Goal: Task Accomplishment & Management: Use online tool/utility

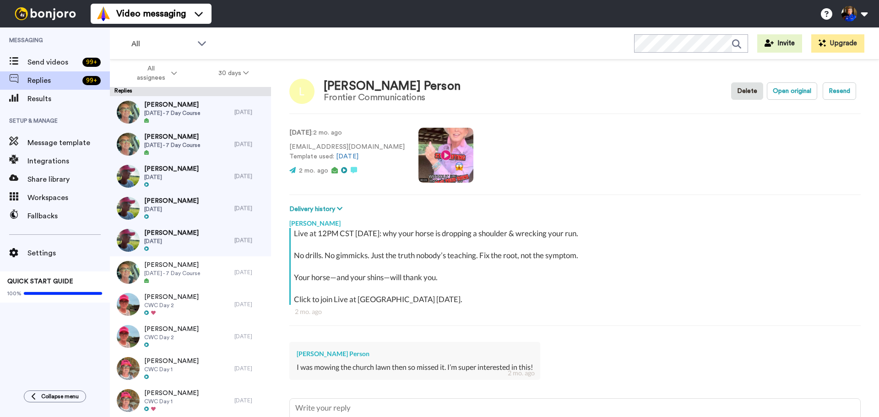
type textarea "x"
click at [168, 69] on span "All assignees" at bounding box center [150, 73] width 37 height 18
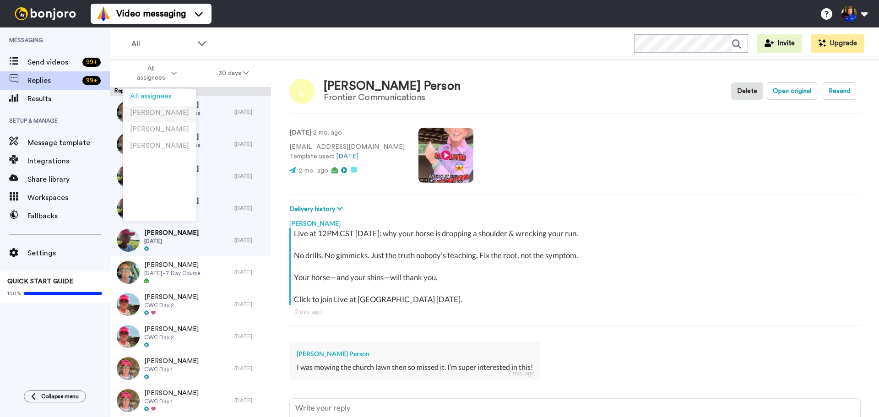
click at [163, 107] on li "[PERSON_NAME]" at bounding box center [159, 114] width 73 height 16
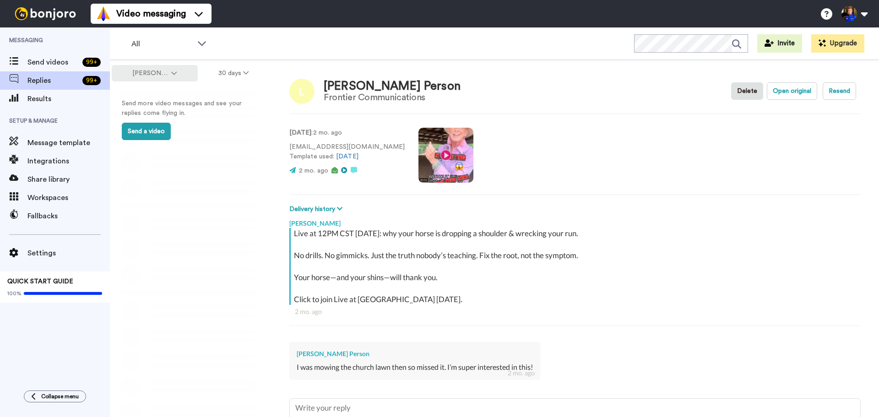
click at [180, 68] on button "[PERSON_NAME]" at bounding box center [155, 73] width 86 height 16
click at [165, 130] on span "[PERSON_NAME]" at bounding box center [159, 129] width 59 height 7
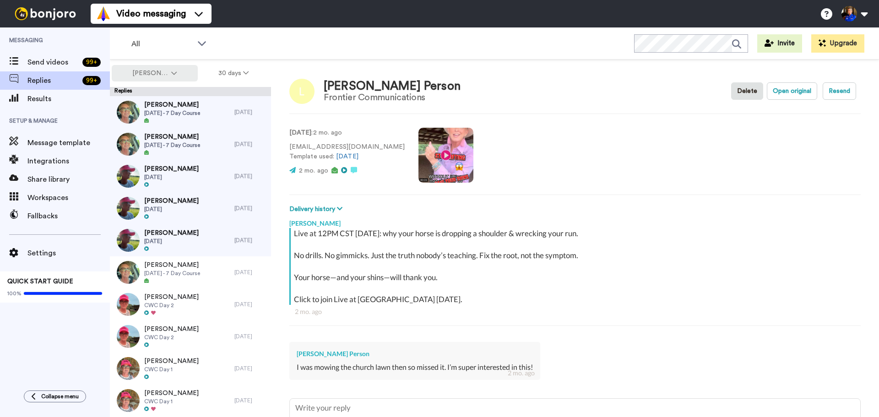
click at [180, 76] on button "[PERSON_NAME]" at bounding box center [155, 73] width 86 height 16
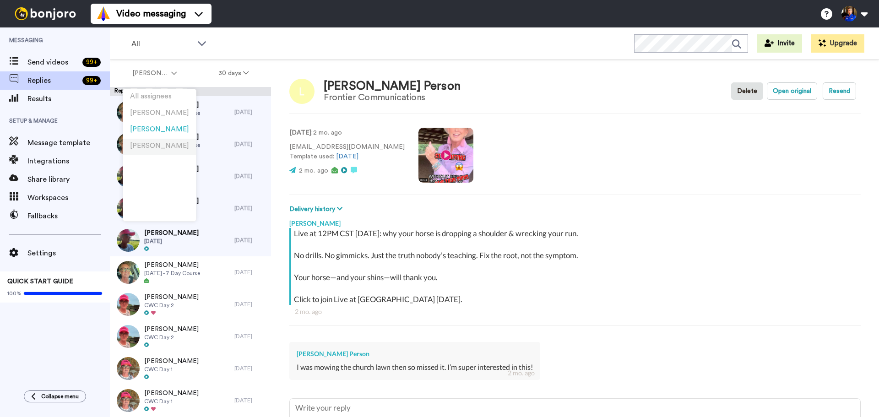
click at [159, 143] on span "[PERSON_NAME]" at bounding box center [159, 145] width 59 height 7
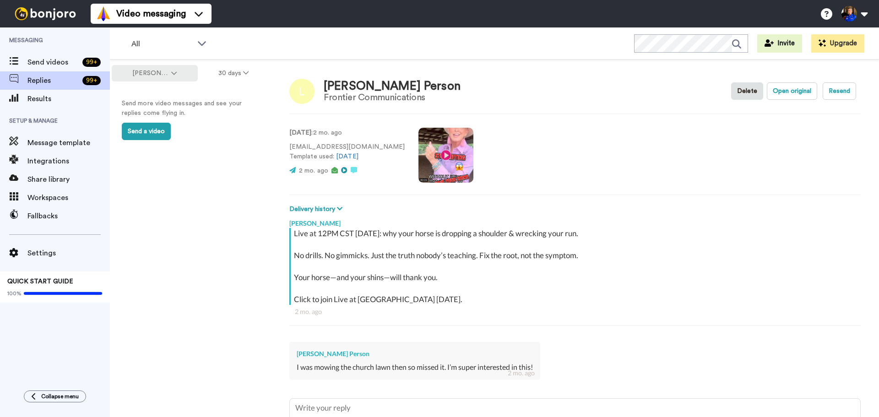
drag, startPoint x: 178, startPoint y: 69, endPoint x: 176, endPoint y: 74, distance: 5.5
click at [177, 69] on button "[PERSON_NAME]" at bounding box center [155, 73] width 86 height 16
click at [173, 97] on li "All assignees" at bounding box center [159, 97] width 73 height 16
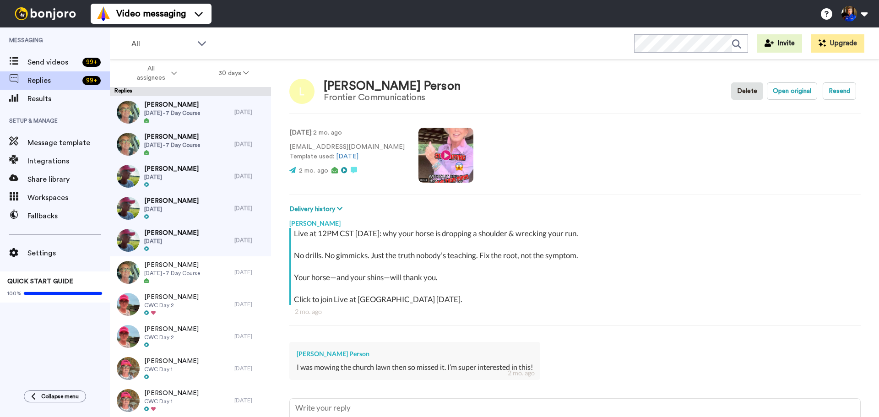
type textarea "x"
